Goal: Navigation & Orientation: Find specific page/section

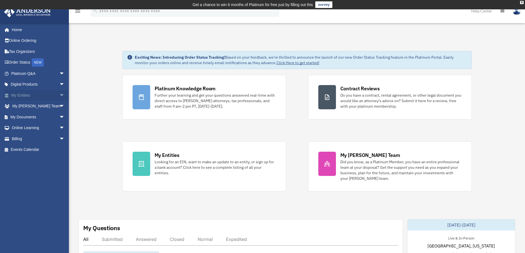
click at [28, 95] on link "My Entities arrow_drop_down" at bounding box center [38, 95] width 69 height 11
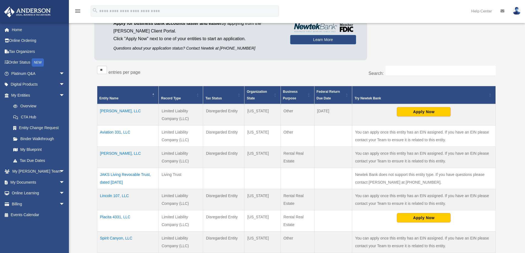
scroll to position [74, 0]
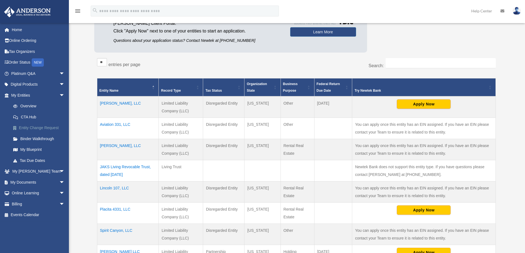
click at [50, 126] on link "Entity Change Request" at bounding box center [40, 128] width 65 height 11
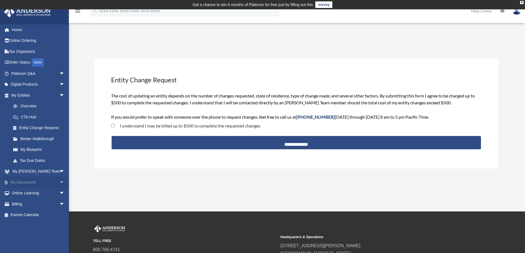
click at [34, 180] on link "My Documents arrow_drop_down" at bounding box center [38, 182] width 69 height 11
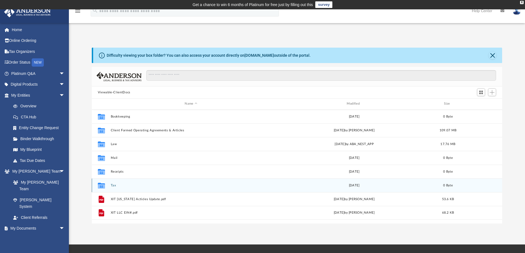
scroll to position [121, 406]
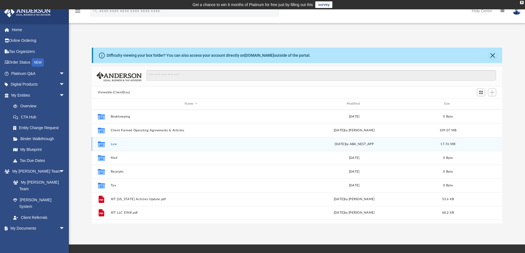
click at [112, 145] on button "Law" at bounding box center [190, 144] width 161 height 4
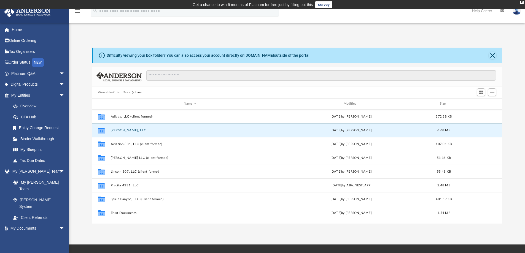
click at [127, 130] on button "Annie Oakley, LLC" at bounding box center [189, 131] width 159 height 4
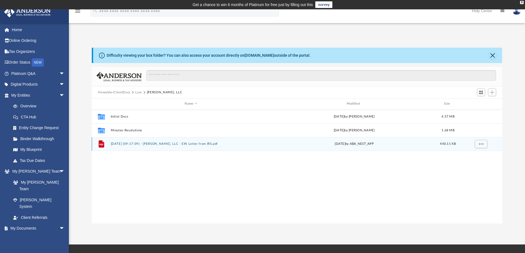
click at [124, 143] on button "2024.12.17 (09:17:09) - Annie Oakley, LLC - EIN Letter from IRS.pdf" at bounding box center [190, 144] width 161 height 4
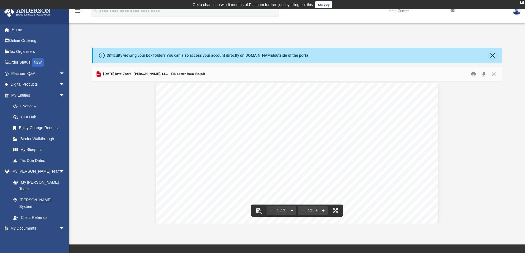
scroll to position [0, 0]
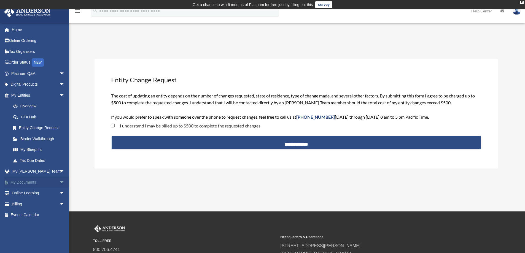
click at [33, 181] on link "My Documents arrow_drop_down" at bounding box center [38, 182] width 69 height 11
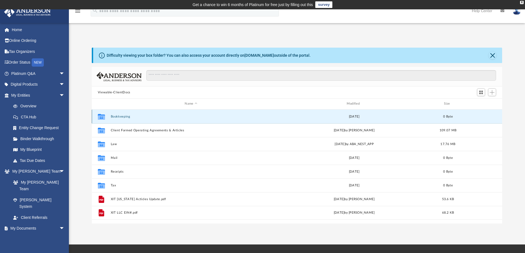
click at [127, 117] on button "Bookkeeping" at bounding box center [190, 117] width 161 height 4
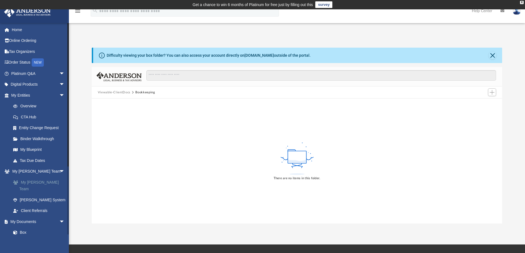
click at [38, 182] on link "My [PERSON_NAME] Team" at bounding box center [40, 186] width 65 height 18
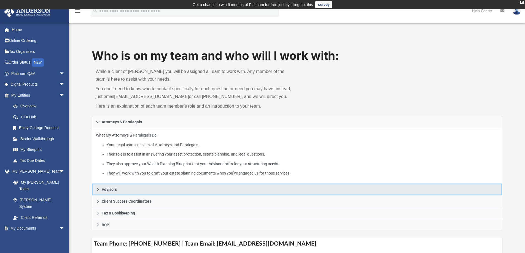
click at [119, 188] on link "Advisors" at bounding box center [297, 190] width 410 height 12
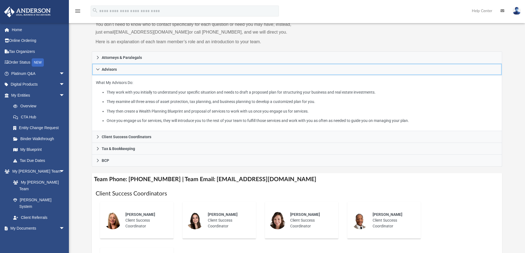
scroll to position [74, 0]
